Goal: Transaction & Acquisition: Purchase product/service

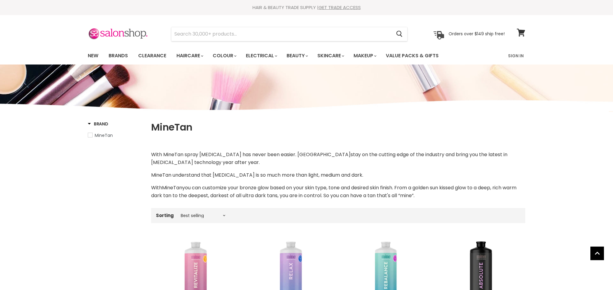
scroll to position [223, 0]
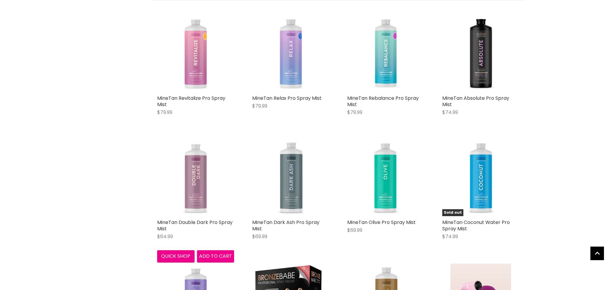
click at [200, 173] on img "Main content" at bounding box center [195, 177] width 29 height 77
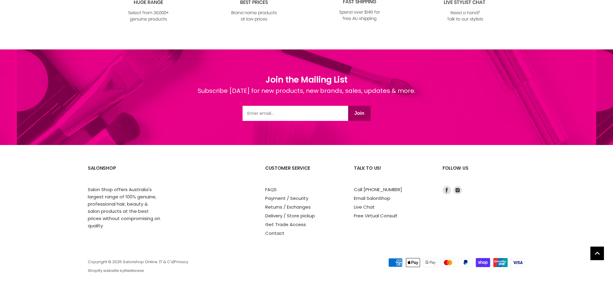
scroll to position [287, 0]
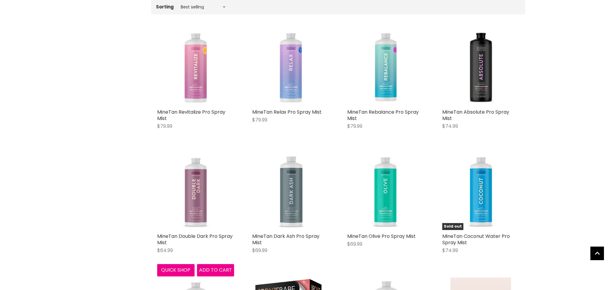
click at [196, 194] on img "Main content" at bounding box center [195, 191] width 29 height 77
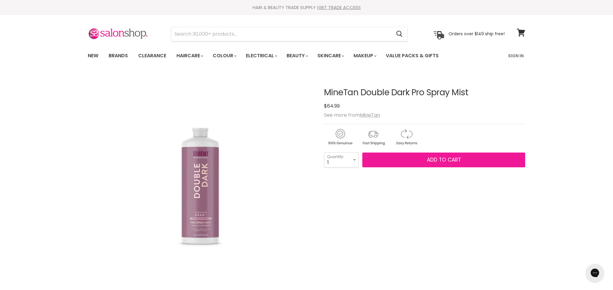
click at [418, 158] on button "Add to cart" at bounding box center [443, 160] width 163 height 15
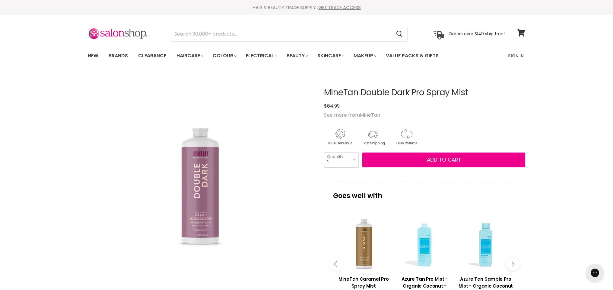
click at [282, 273] on div "Click or scroll to zoom Tap or pinch to zoom" at bounding box center [200, 185] width 225 height 225
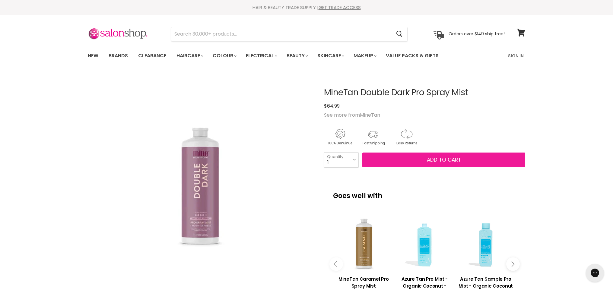
click at [461, 159] on button "Add to cart" at bounding box center [443, 160] width 163 height 15
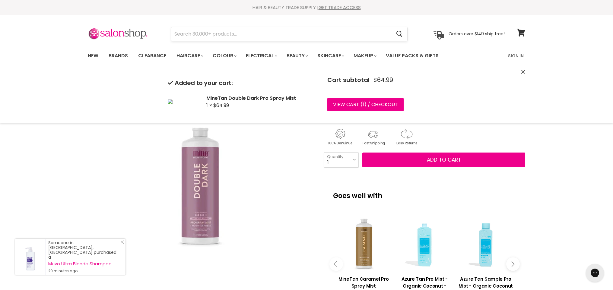
click at [231, 37] on input "Search" at bounding box center [281, 34] width 220 height 14
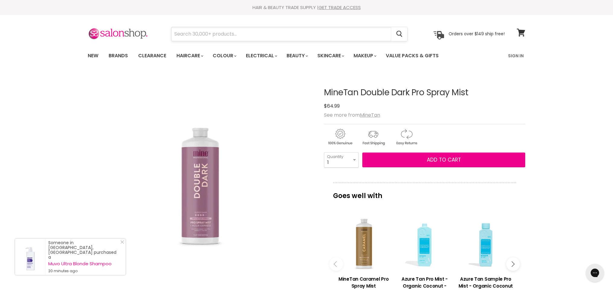
click at [261, 34] on input "Search" at bounding box center [281, 34] width 220 height 14
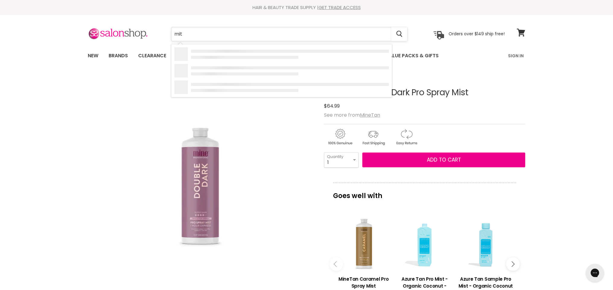
type input "mitt"
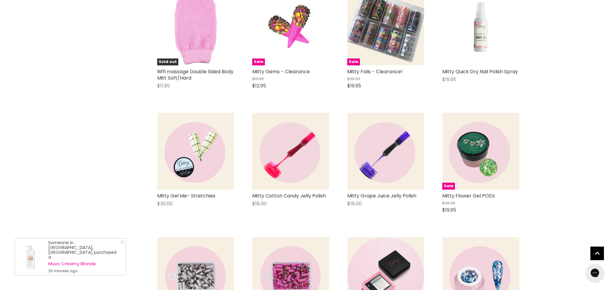
scroll to position [529, 0]
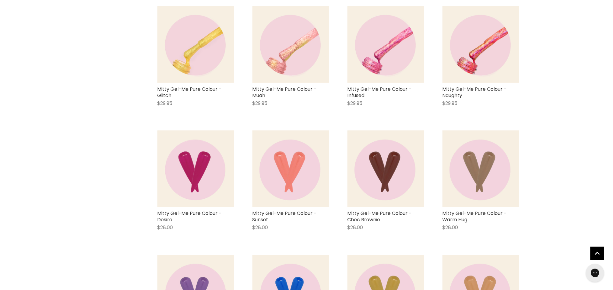
scroll to position [1235, 0]
